Goal: Check status

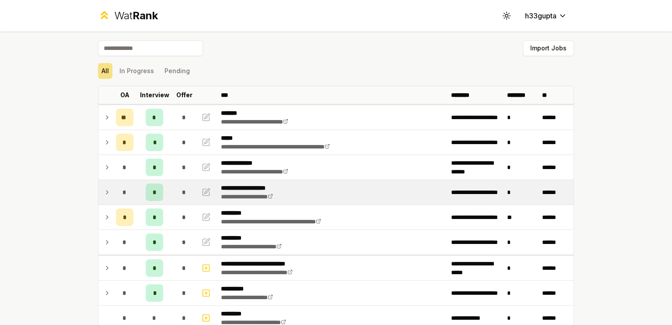
click at [104, 189] on icon at bounding box center [107, 192] width 7 height 11
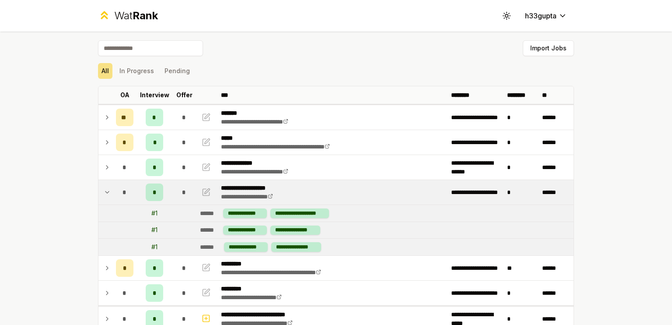
click at [104, 189] on icon at bounding box center [107, 192] width 7 height 11
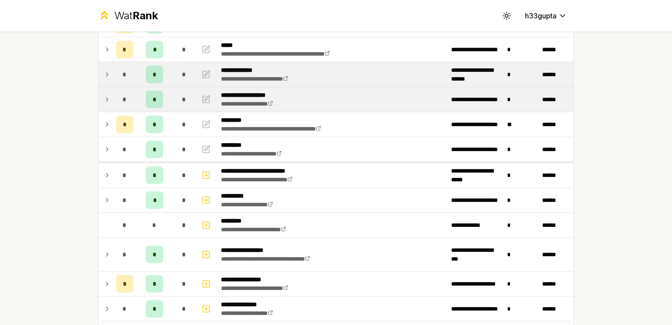
scroll to position [95, 0]
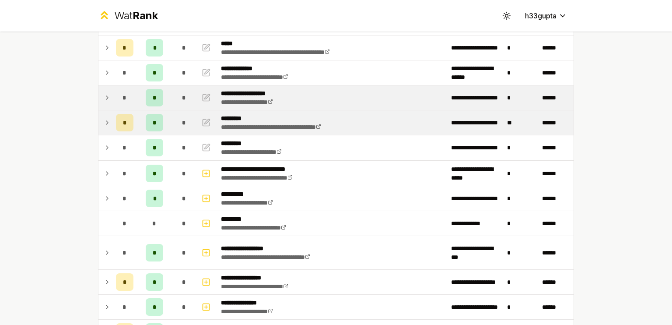
click at [105, 119] on icon at bounding box center [107, 122] width 7 height 11
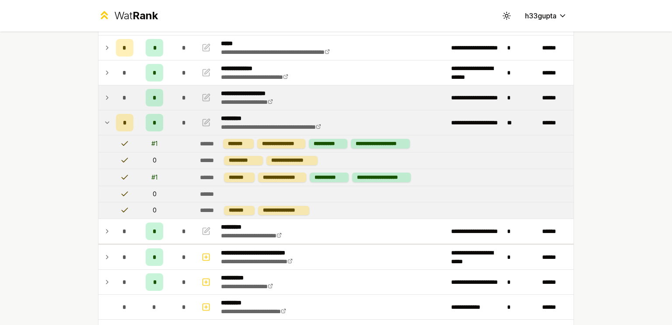
click at [105, 119] on icon at bounding box center [107, 122] width 7 height 11
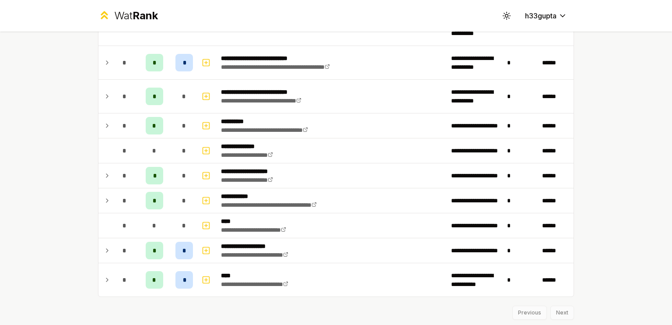
scroll to position [1021, 0]
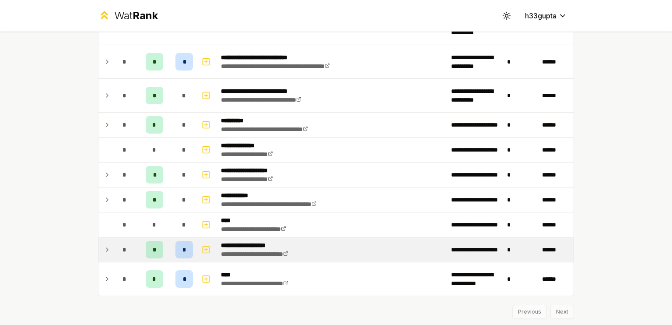
click at [104, 245] on icon at bounding box center [107, 249] width 7 height 11
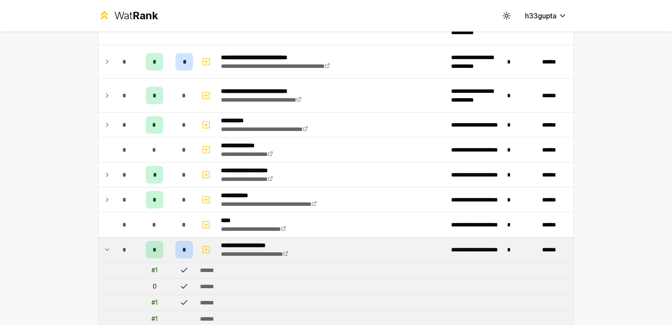
scroll to position [1106, 0]
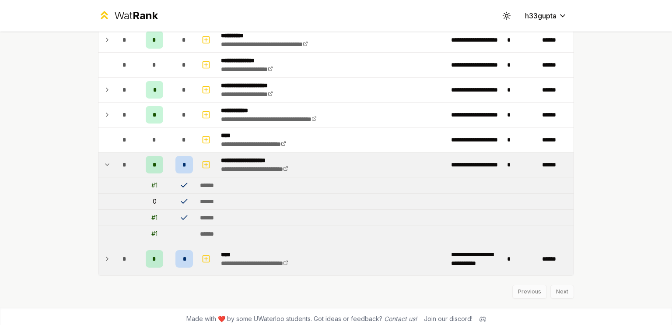
click at [98, 254] on td at bounding box center [105, 258] width 14 height 33
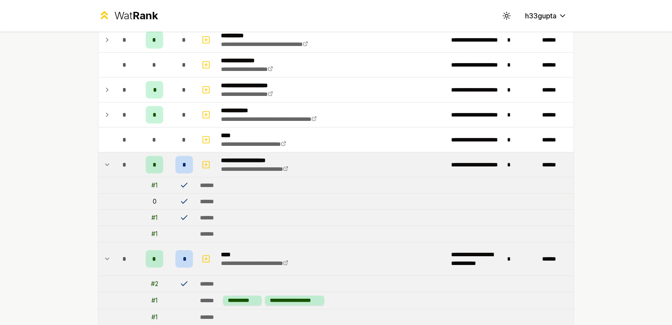
scroll to position [1171, 0]
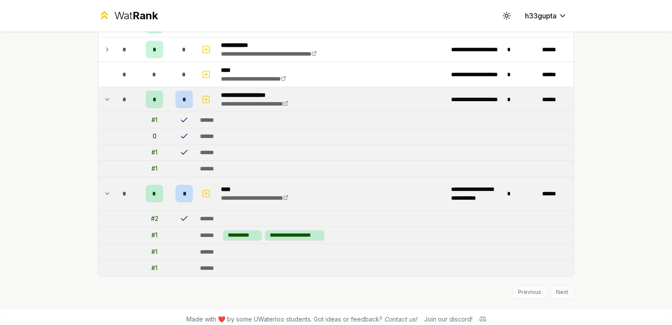
click at [99, 194] on td at bounding box center [105, 193] width 14 height 33
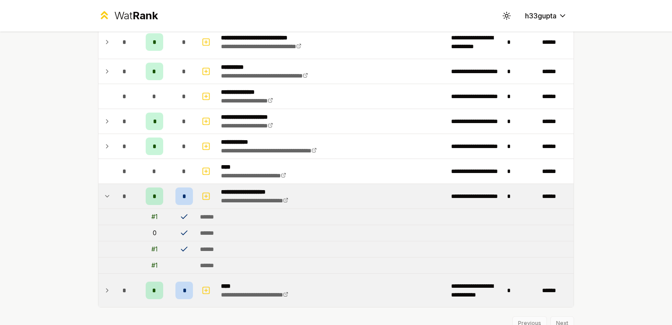
scroll to position [1075, 0]
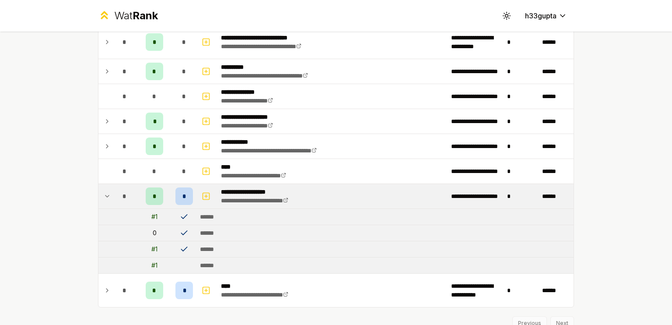
click at [104, 192] on icon at bounding box center [107, 196] width 7 height 11
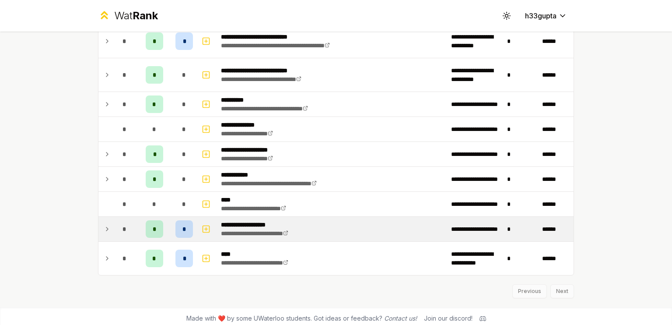
scroll to position [0, 0]
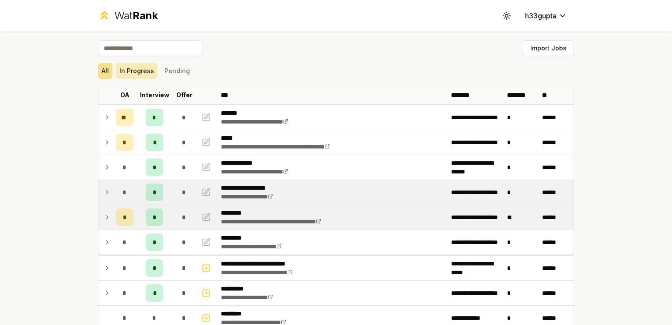
click at [138, 68] on button "In Progress" at bounding box center [137, 71] width 42 height 16
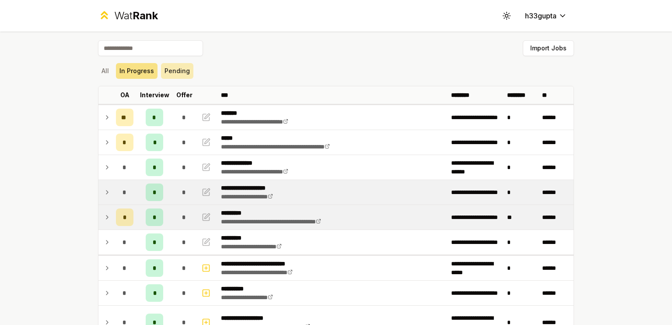
click at [183, 71] on button "Pending" at bounding box center [177, 71] width 32 height 16
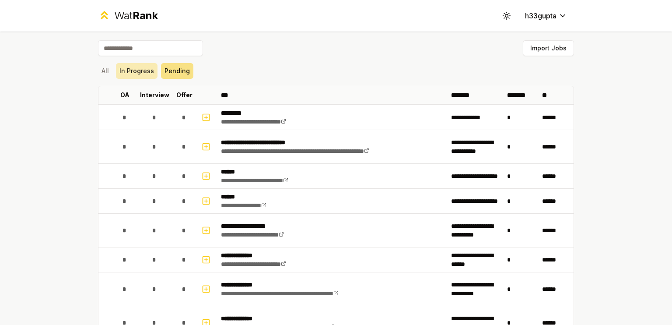
click at [133, 70] on button "In Progress" at bounding box center [137, 71] width 42 height 16
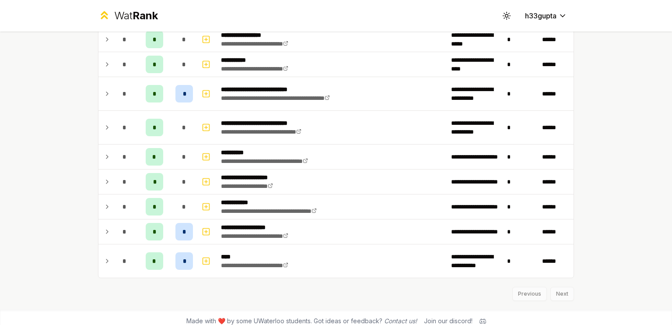
scroll to position [691, 0]
